Goal: Transaction & Acquisition: Purchase product/service

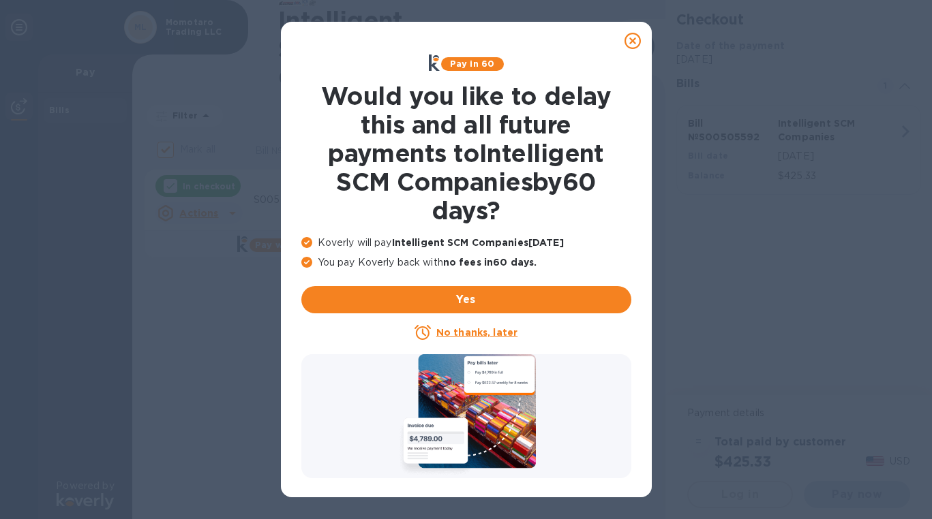
click at [476, 333] on u "No thanks, later" at bounding box center [476, 332] width 81 height 11
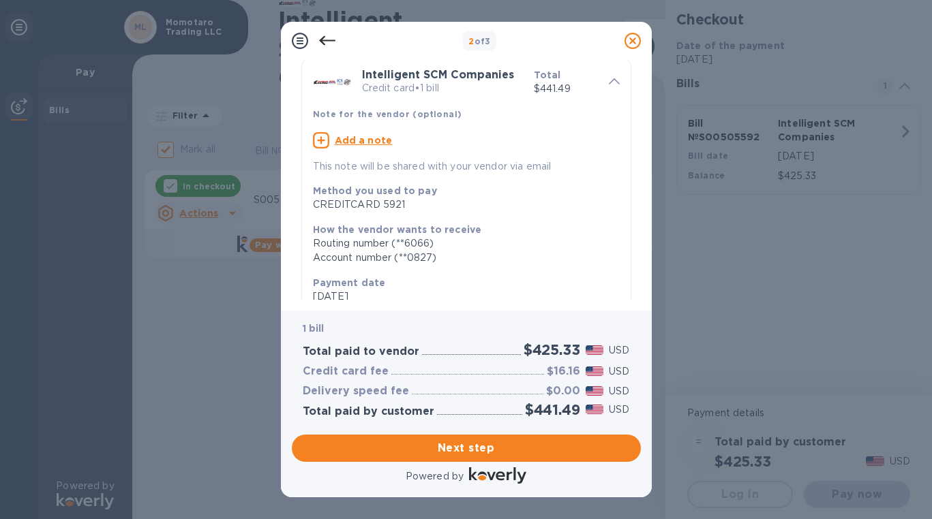
scroll to position [59, 0]
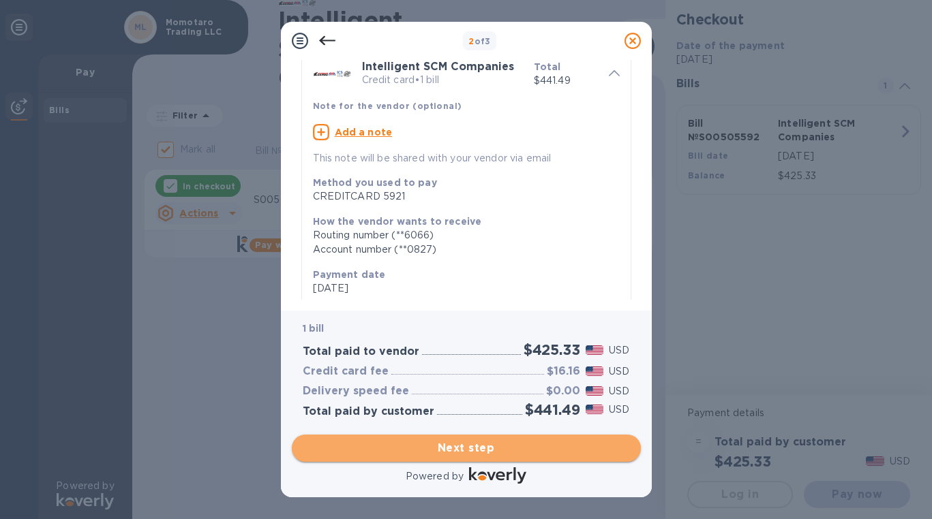
click at [548, 453] on span "Next step" at bounding box center [466, 448] width 327 height 16
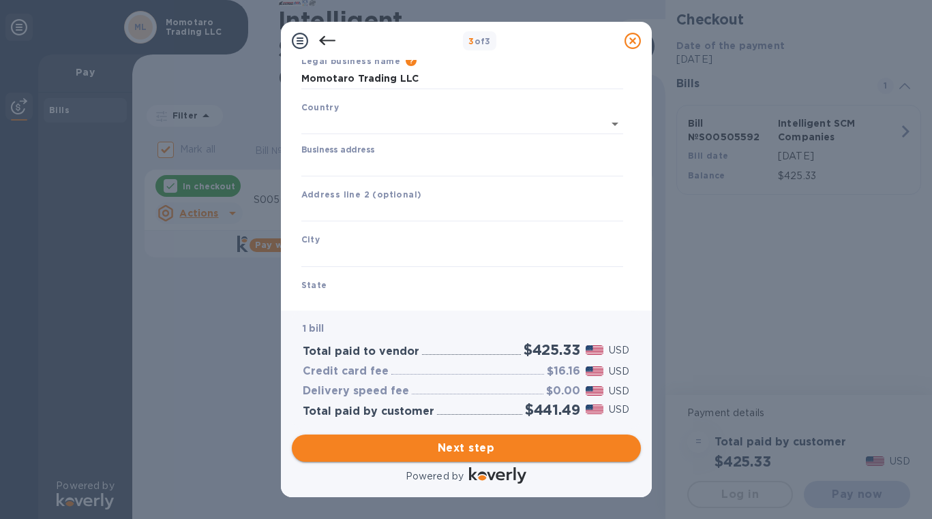
type input "[GEOGRAPHIC_DATA]"
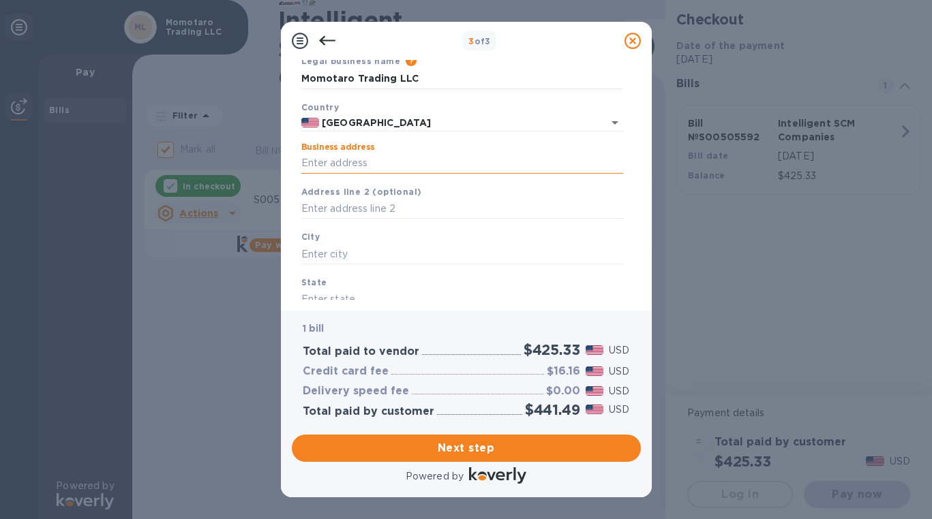
click at [386, 166] on input "Business address" at bounding box center [462, 163] width 322 height 20
type input "553 Iana St"
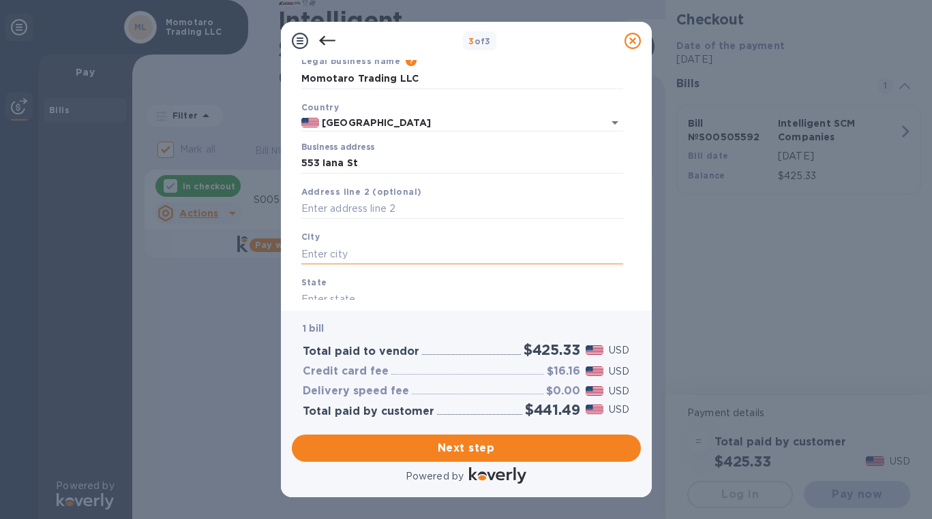
click at [379, 258] on input "text" at bounding box center [462, 254] width 322 height 20
type input "k"
type input "Kailua"
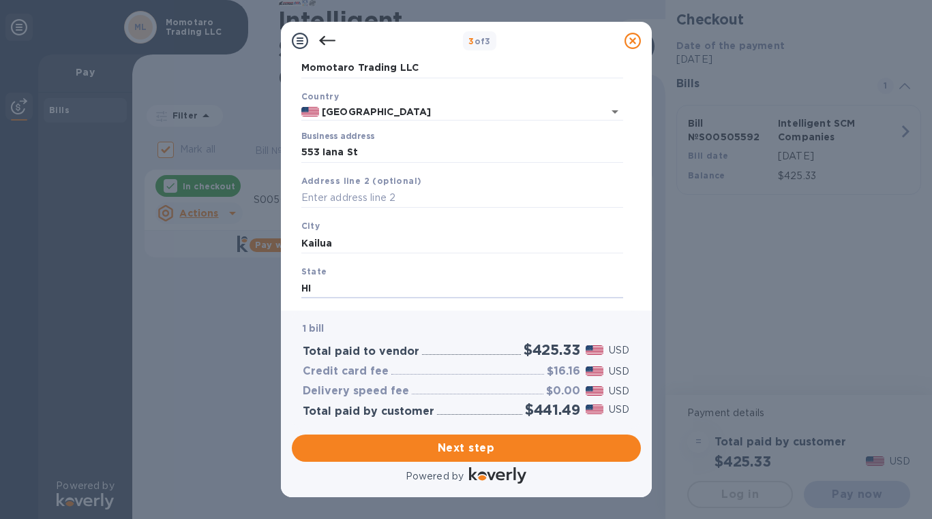
scroll to position [149, 0]
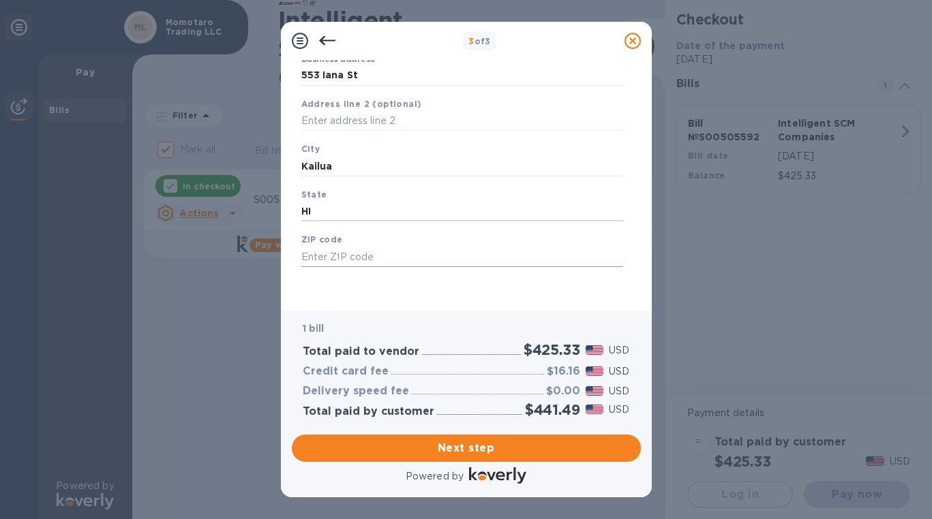
type input "HI"
click at [407, 258] on input "text" at bounding box center [462, 257] width 322 height 20
type input "96734"
click at [478, 450] on span "Next step" at bounding box center [466, 448] width 327 height 16
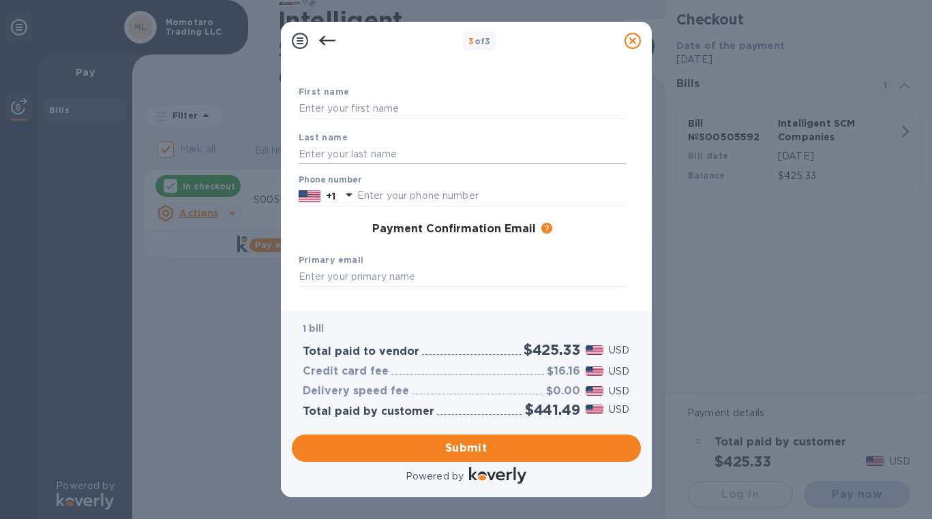
scroll to position [0, 0]
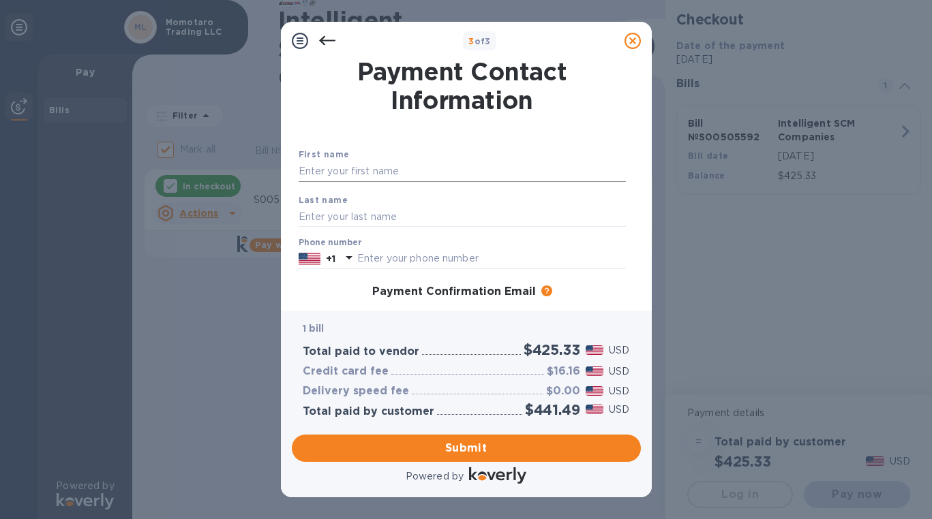
click at [437, 172] on input "text" at bounding box center [461, 171] width 327 height 20
type input "[PERSON_NAME]"
type input "Kusano"
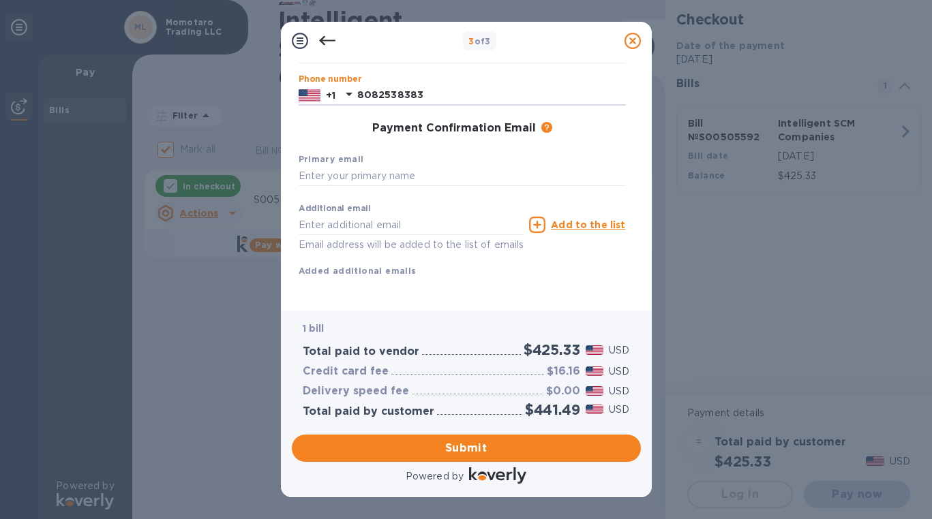
scroll to position [181, 0]
type input "8082538383"
click at [393, 166] on input "text" at bounding box center [461, 176] width 327 height 20
type input "[PERSON_NAME][EMAIL_ADDRESS][DOMAIN_NAME]"
click at [462, 444] on span "Submit" at bounding box center [466, 448] width 327 height 16
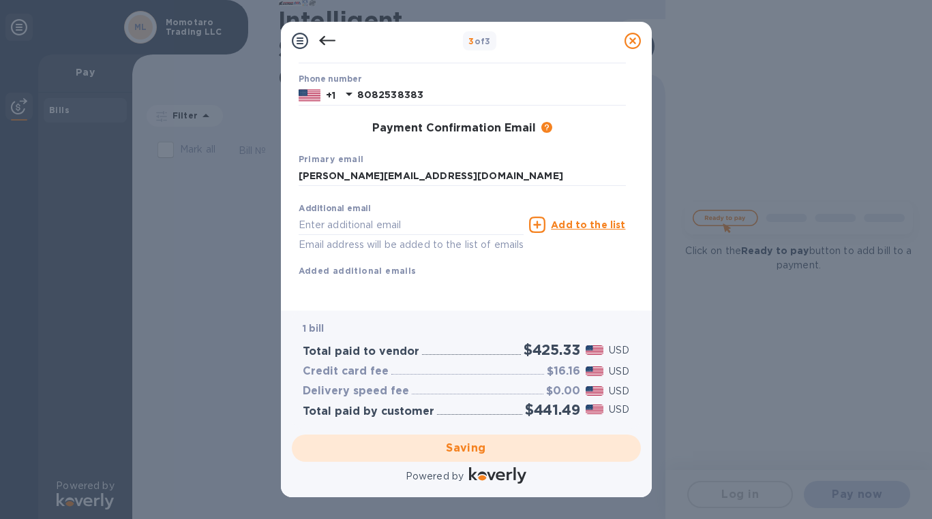
checkbox input "false"
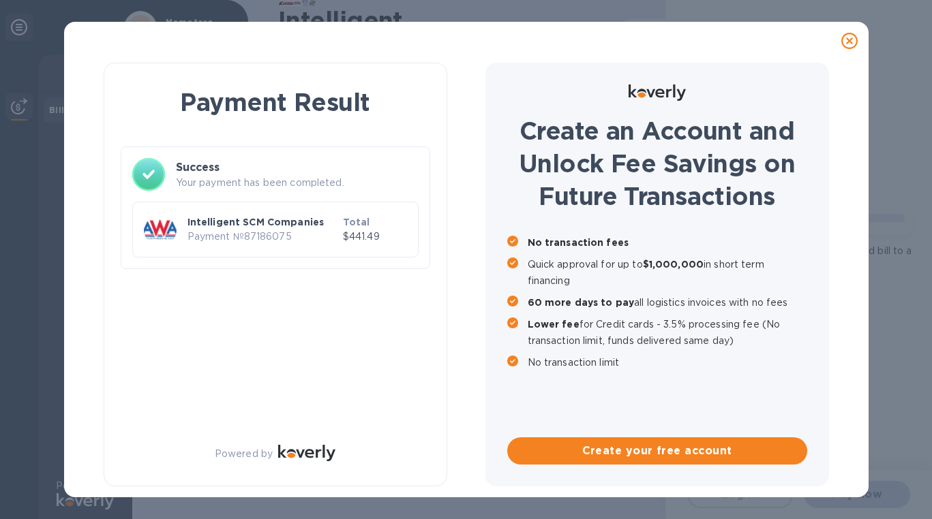
scroll to position [0, 0]
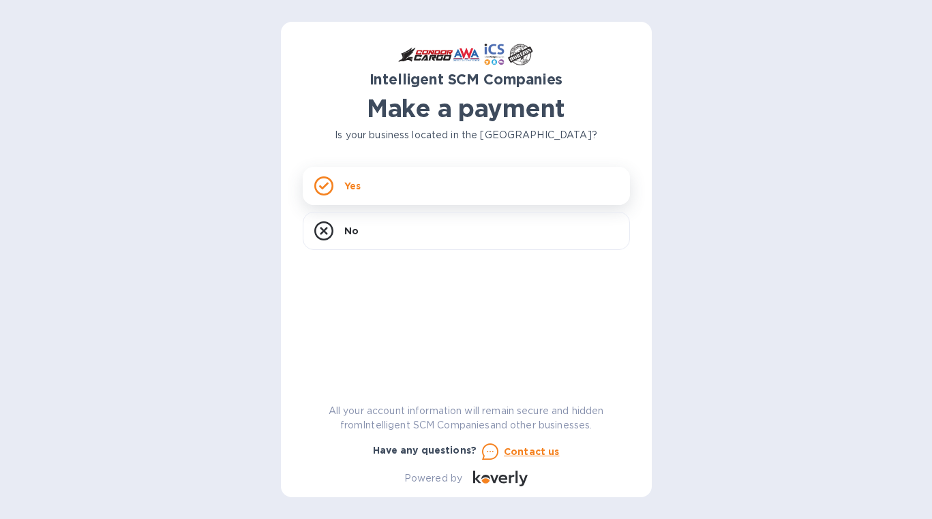
click at [440, 183] on div "Yes" at bounding box center [466, 186] width 327 height 38
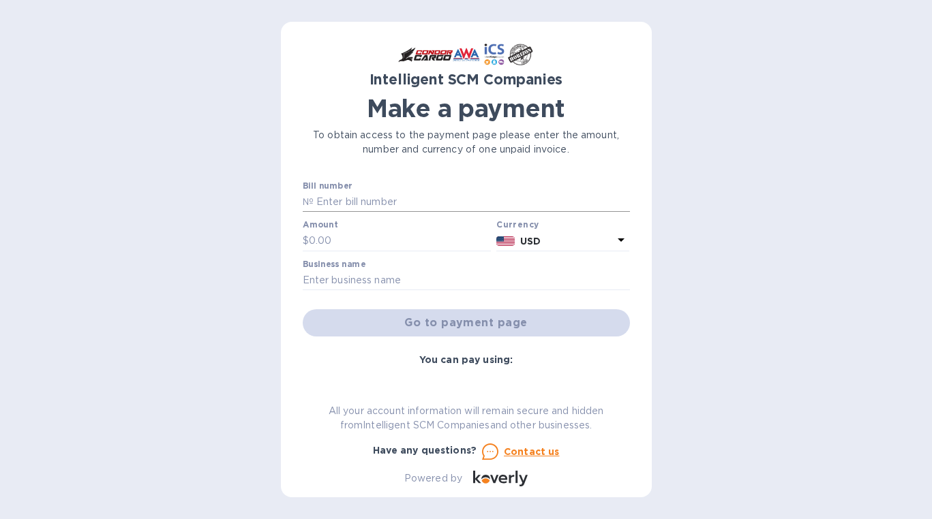
click at [406, 202] on input "text" at bounding box center [471, 202] width 316 height 20
paste input "00505595"
type input "00505595"
click at [383, 242] on input "text" at bounding box center [400, 241] width 183 height 20
paste input "425.33"
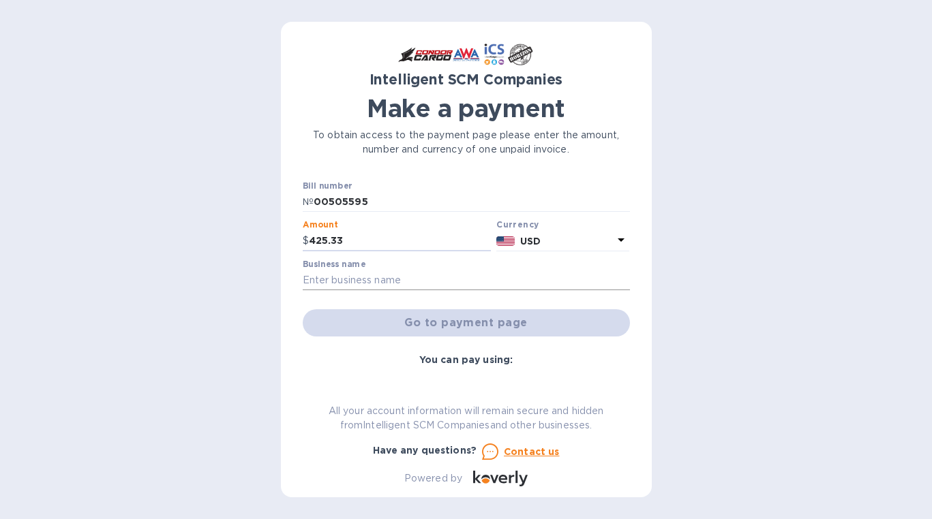
type input "425.33"
click at [401, 281] on input "text" at bounding box center [466, 281] width 327 height 20
type input "Momotaro Trading LLC"
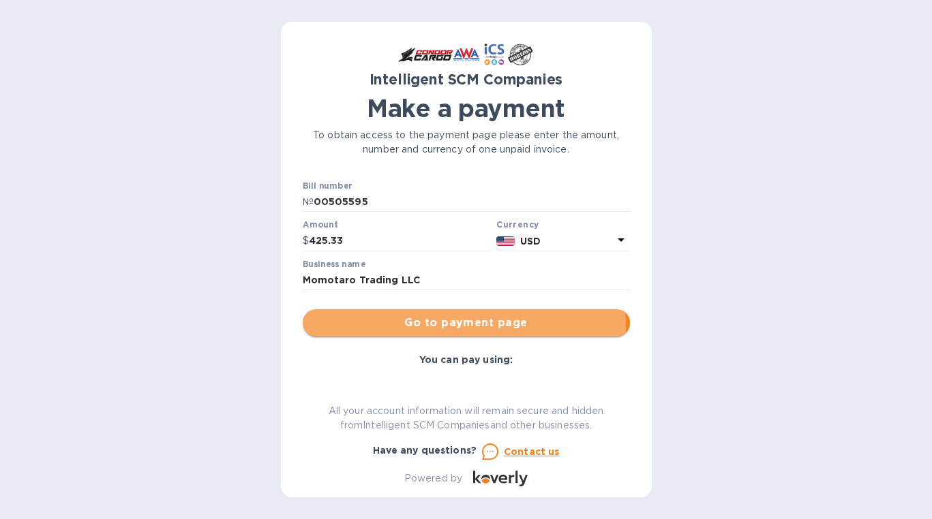
scroll to position [1, 0]
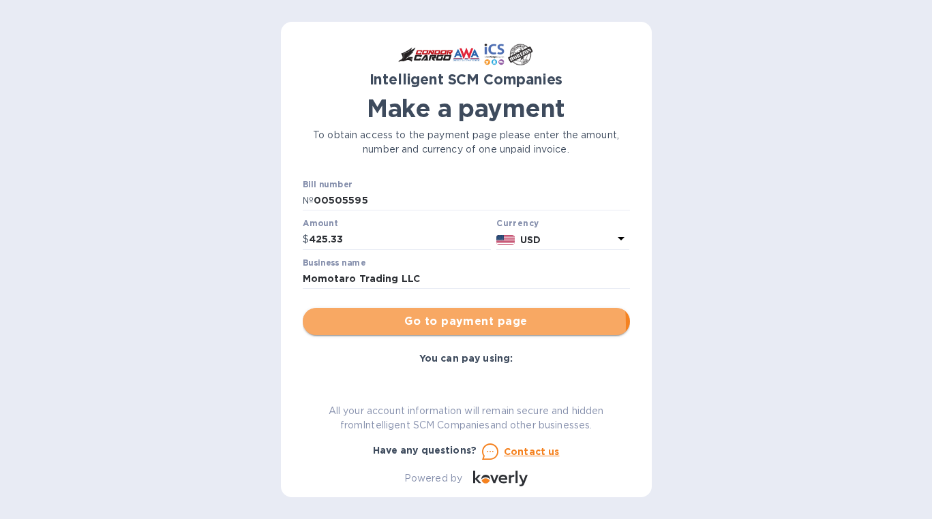
click at [451, 326] on span "Go to payment page" at bounding box center [465, 321] width 305 height 16
